Goal: Navigation & Orientation: Find specific page/section

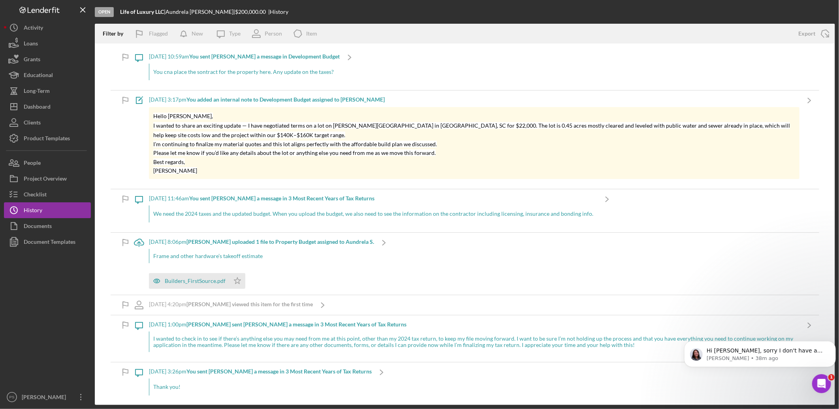
scroll to position [535, 0]
click at [817, 380] on icon "Open Intercom Messenger" at bounding box center [820, 383] width 13 height 13
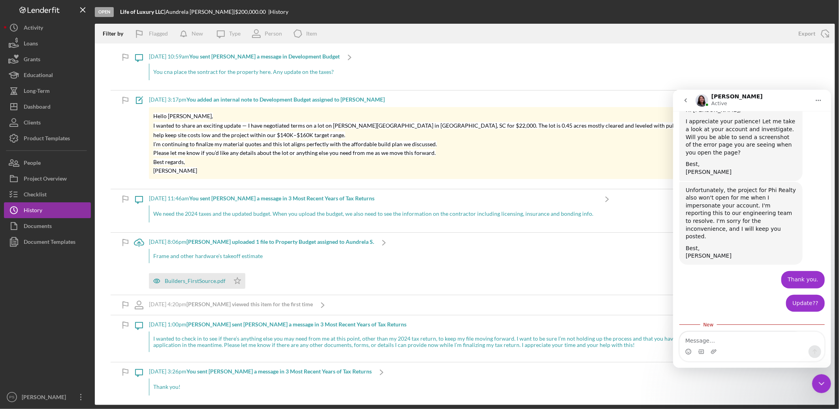
scroll to position [549, 0]
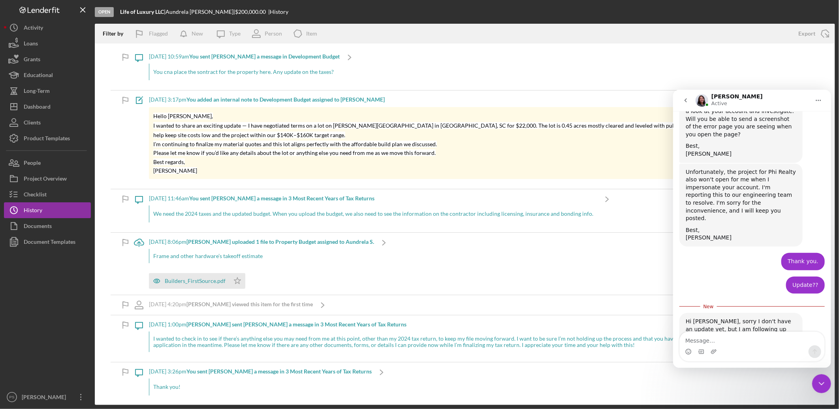
click at [822, 380] on icon "Close Intercom Messenger" at bounding box center [820, 382] width 9 height 9
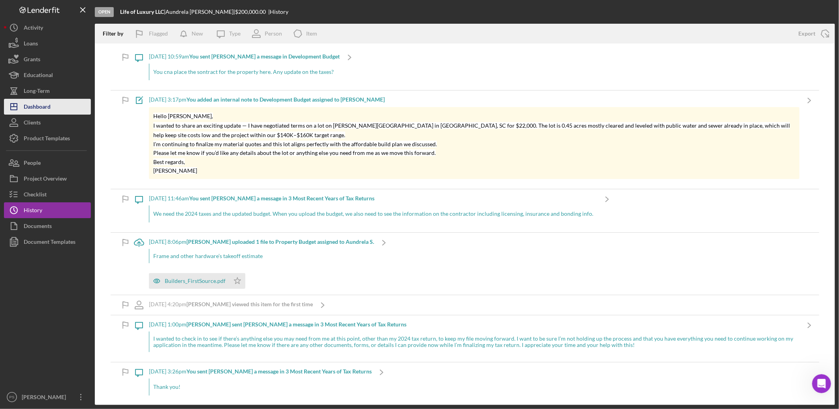
click at [47, 112] on div "Dashboard" at bounding box center [37, 108] width 27 height 18
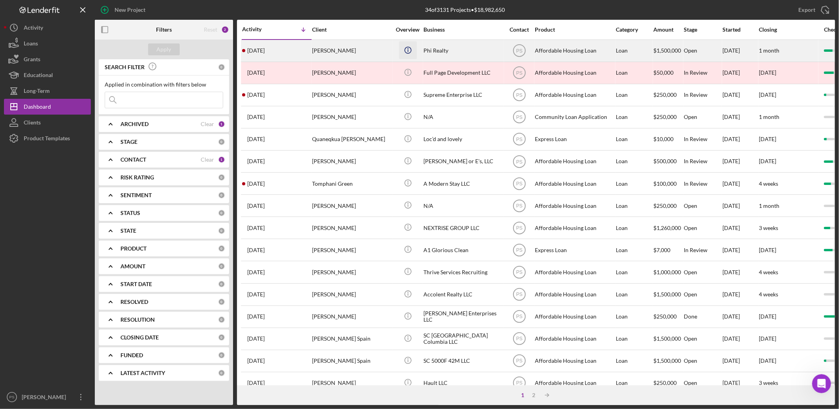
click at [406, 52] on icon "Icon/Info" at bounding box center [408, 50] width 18 height 18
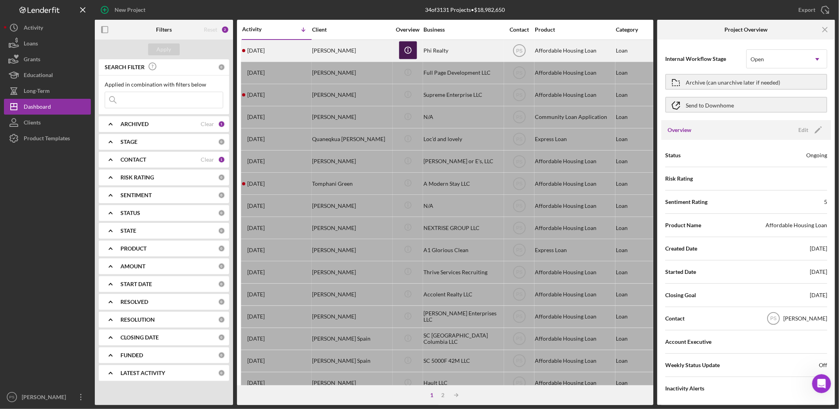
click at [406, 51] on icon "Icon/Info" at bounding box center [408, 50] width 18 height 18
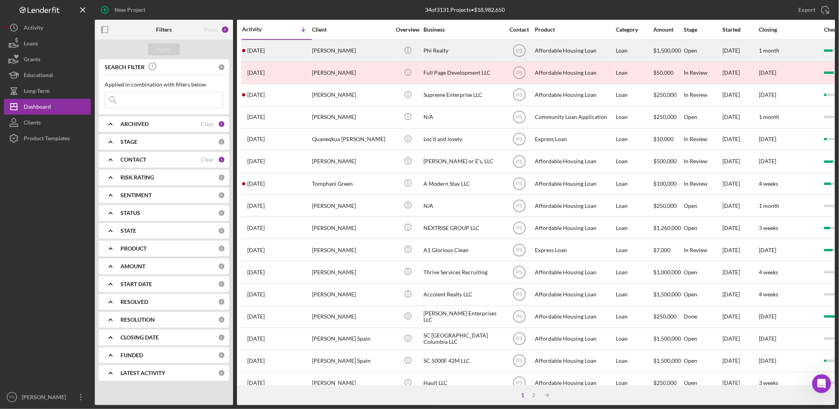
click at [323, 53] on div "[PERSON_NAME]" at bounding box center [351, 50] width 79 height 21
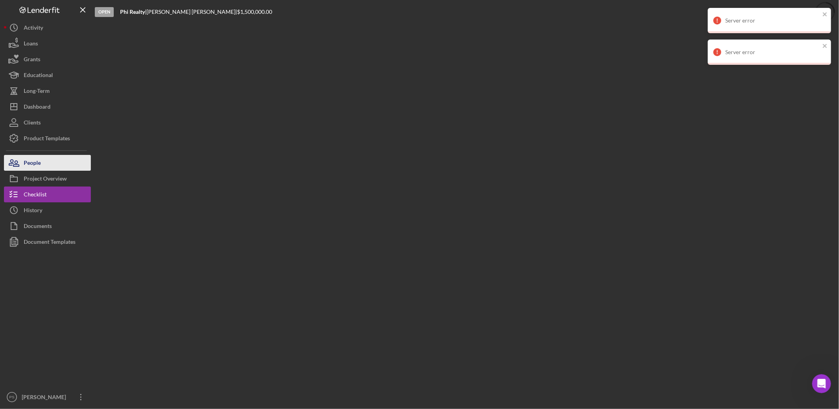
click at [61, 166] on button "People" at bounding box center [47, 163] width 87 height 16
